Goal: Find specific page/section: Find specific page/section

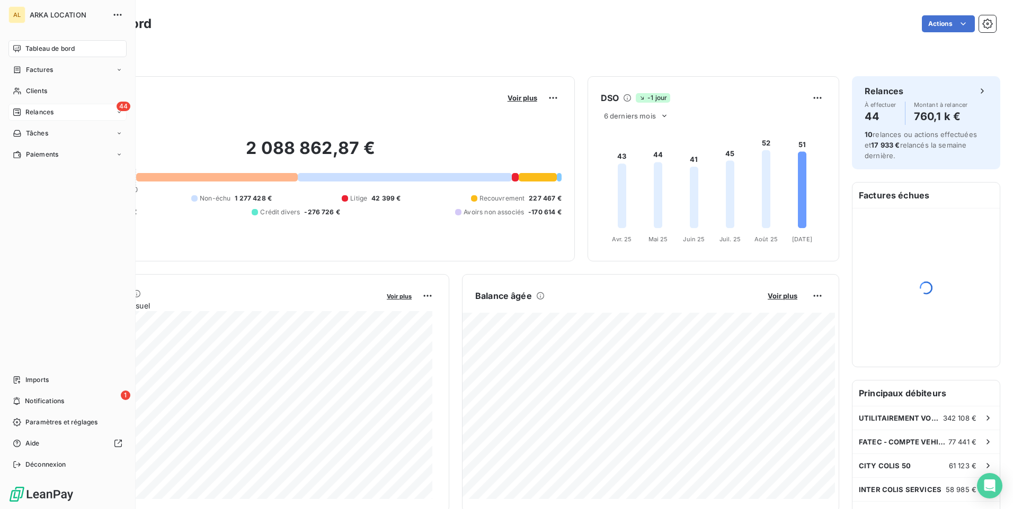
click at [29, 111] on span "Relances" at bounding box center [39, 113] width 28 height 10
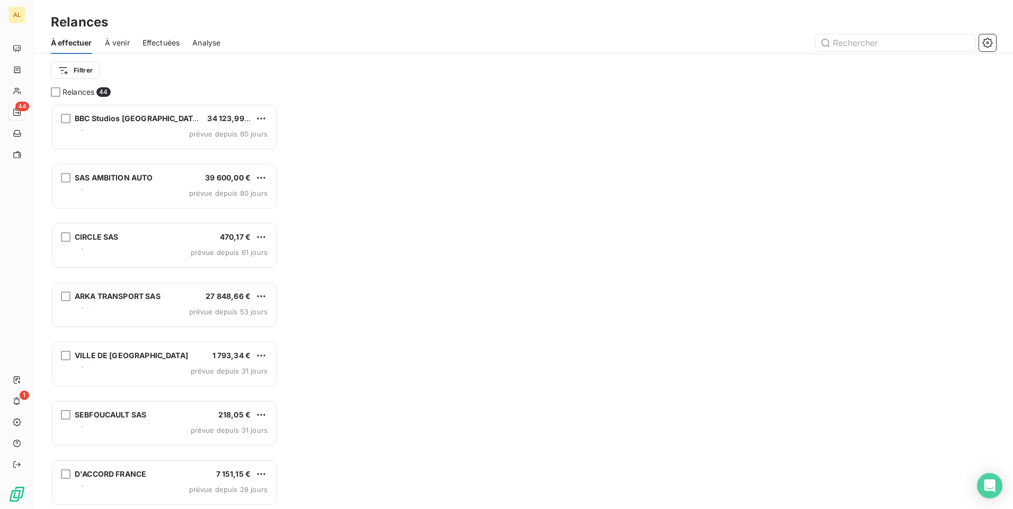
scroll to position [398, 219]
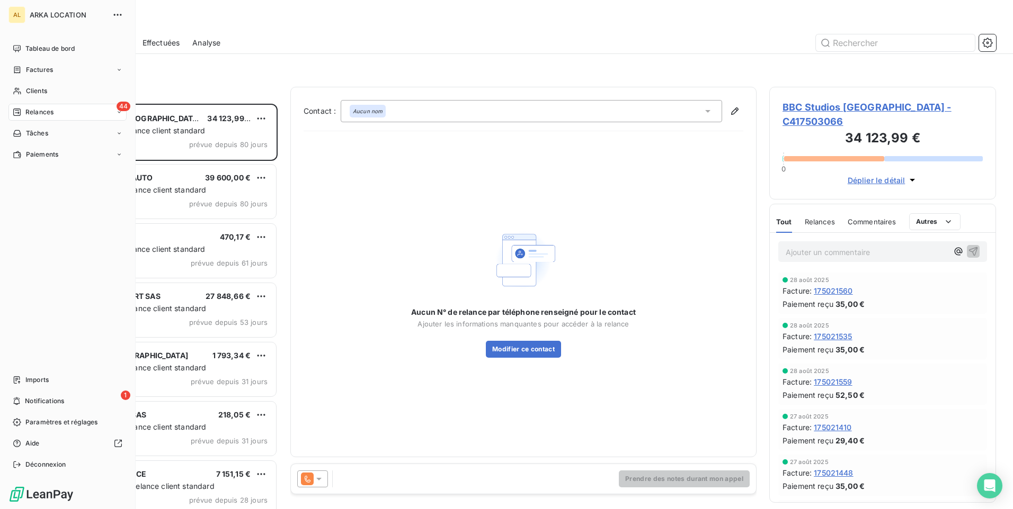
click at [29, 85] on div "Clients" at bounding box center [67, 91] width 118 height 17
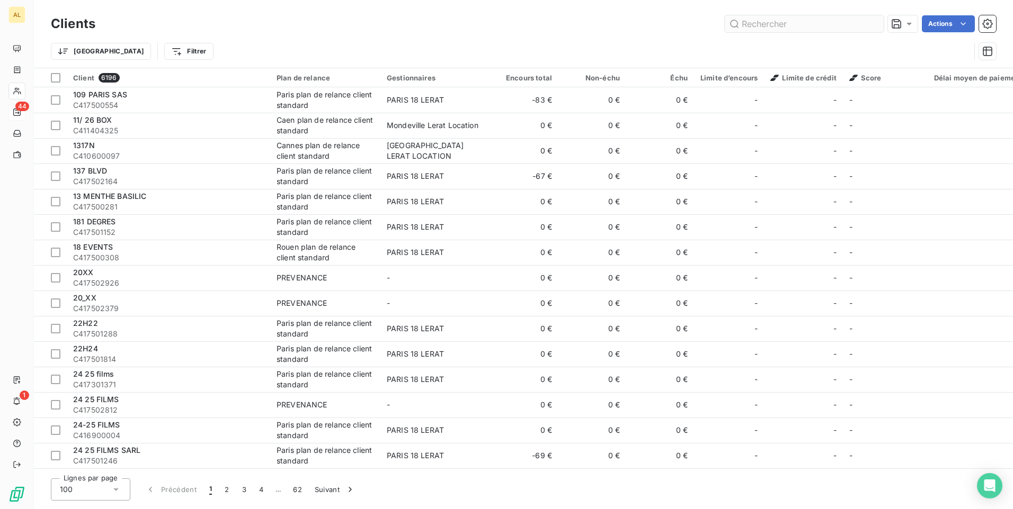
click at [763, 26] on input "text" at bounding box center [803, 23] width 159 height 17
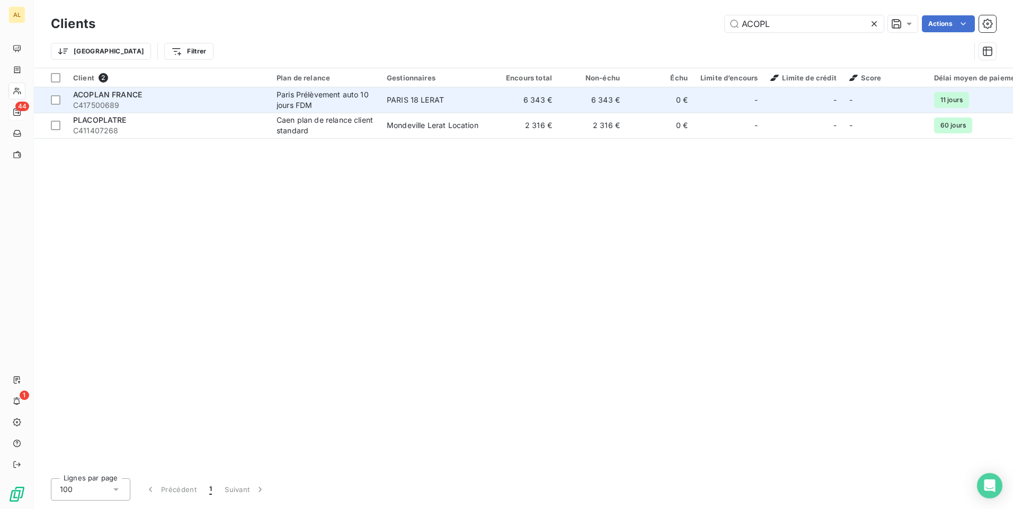
type input "ACOPL"
click at [368, 107] on div "Paris Prélèvement auto 10 jours FDM" at bounding box center [324, 99] width 97 height 21
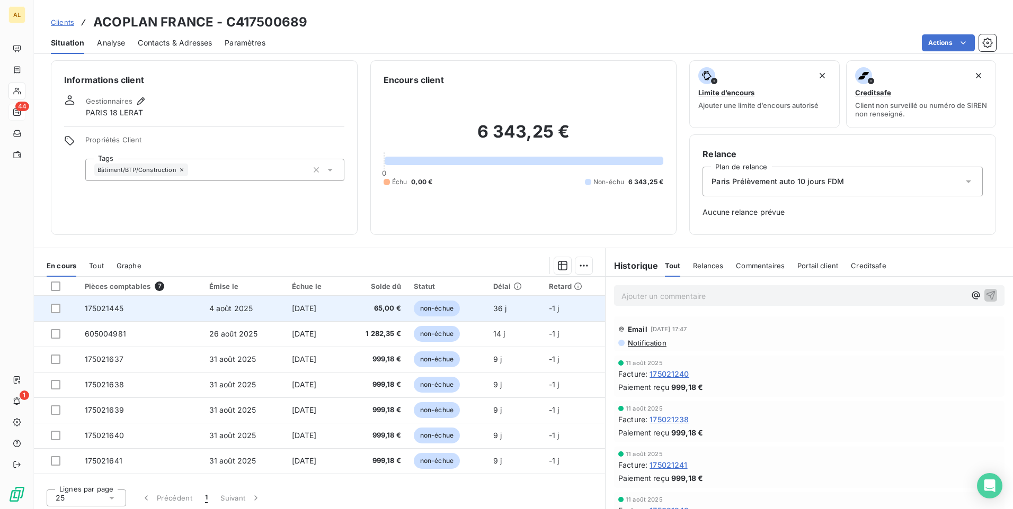
scroll to position [7, 0]
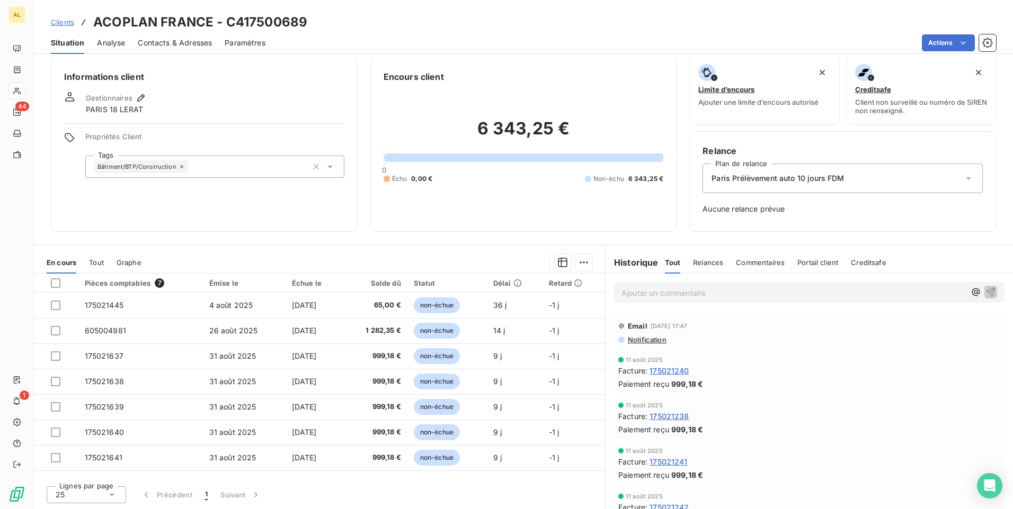
click at [176, 42] on span "Contacts & Adresses" at bounding box center [175, 43] width 74 height 11
